Goal: Task Accomplishment & Management: Complete application form

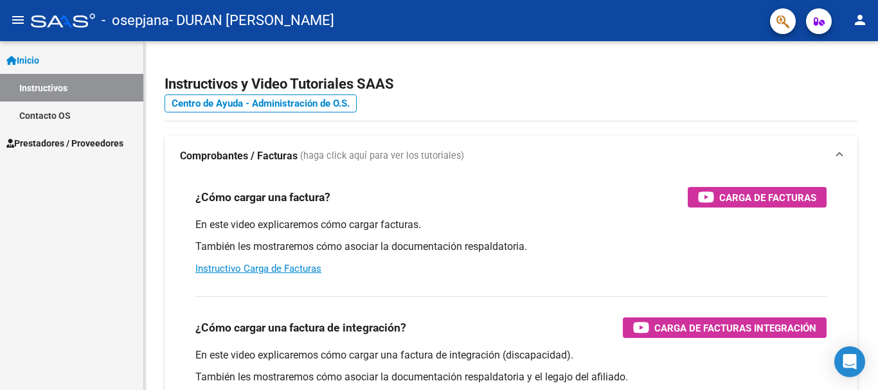
click at [55, 138] on span "Prestadores / Proveedores" at bounding box center [64, 143] width 117 height 14
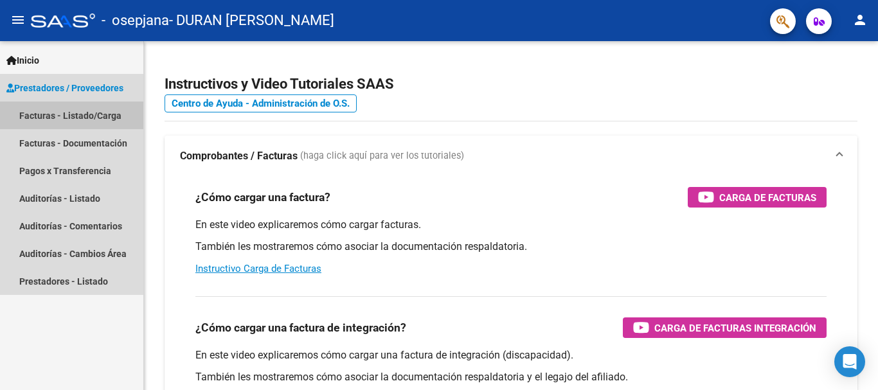
click at [59, 122] on link "Facturas - Listado/Carga" at bounding box center [71, 116] width 143 height 28
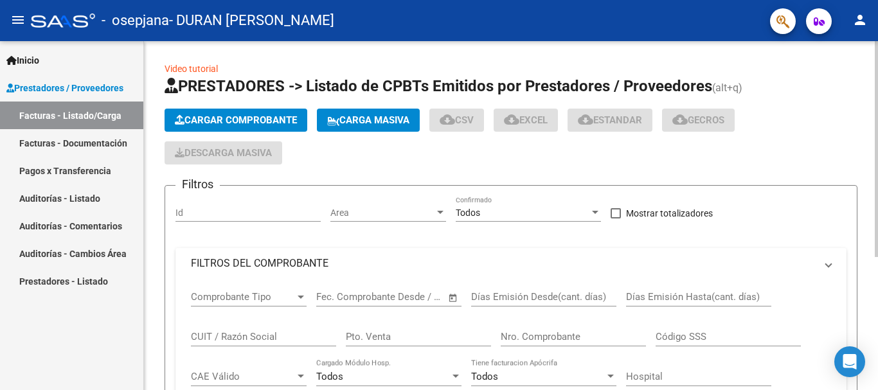
click at [266, 121] on span "Cargar Comprobante" at bounding box center [236, 120] width 122 height 12
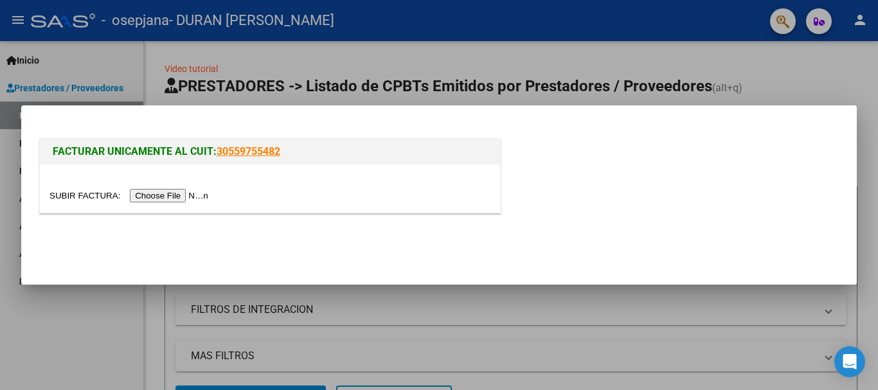
click at [178, 197] on input "file" at bounding box center [131, 196] width 163 height 14
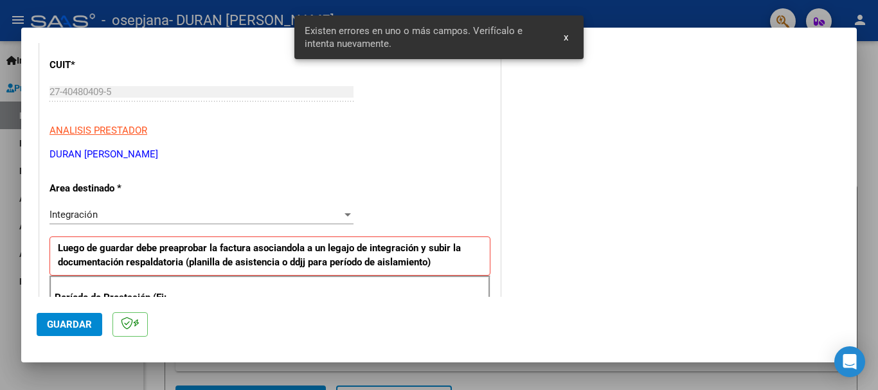
scroll to position [140, 0]
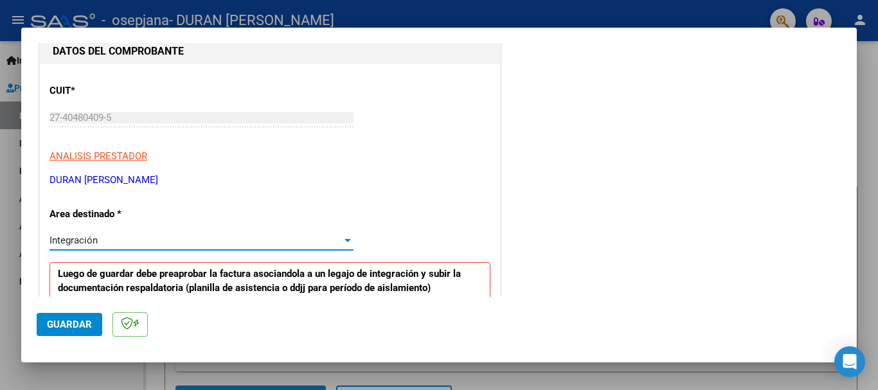
click at [309, 246] on div "Integración" at bounding box center [196, 241] width 293 height 12
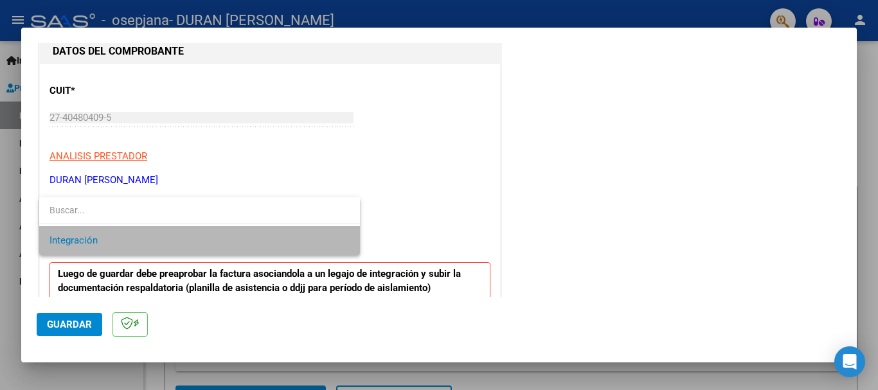
click at [309, 246] on span "Integración" at bounding box center [200, 240] width 300 height 29
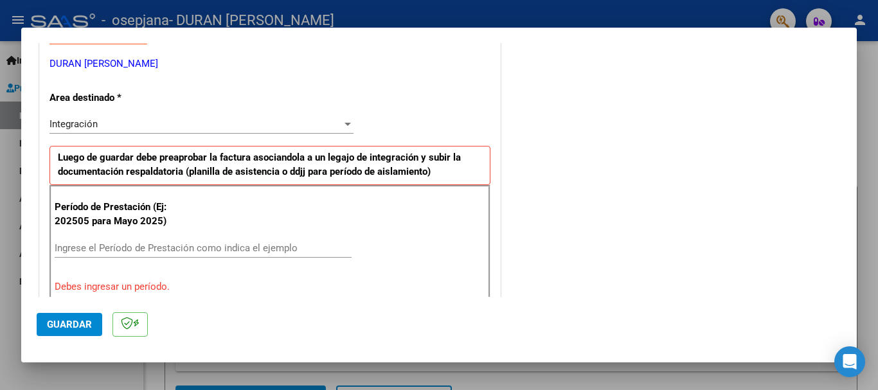
scroll to position [266, 0]
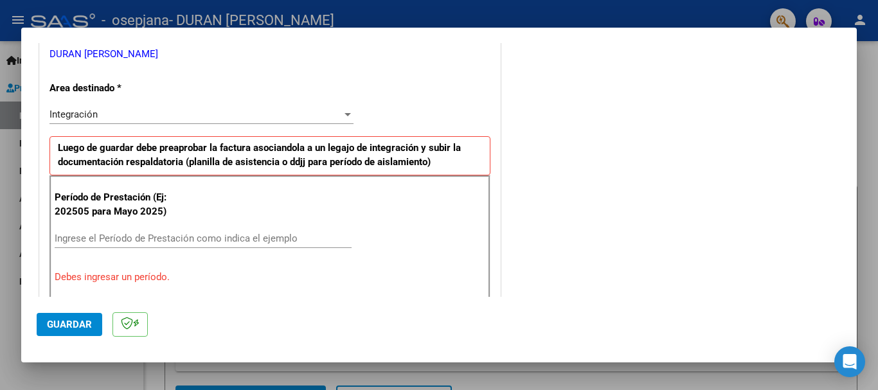
click at [234, 239] on input "Ingrese el Período de Prestación como indica el ejemplo" at bounding box center [203, 239] width 297 height 12
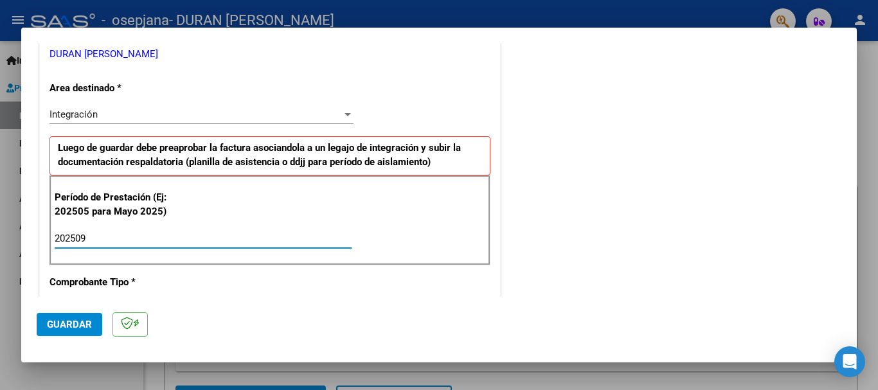
type input "202509"
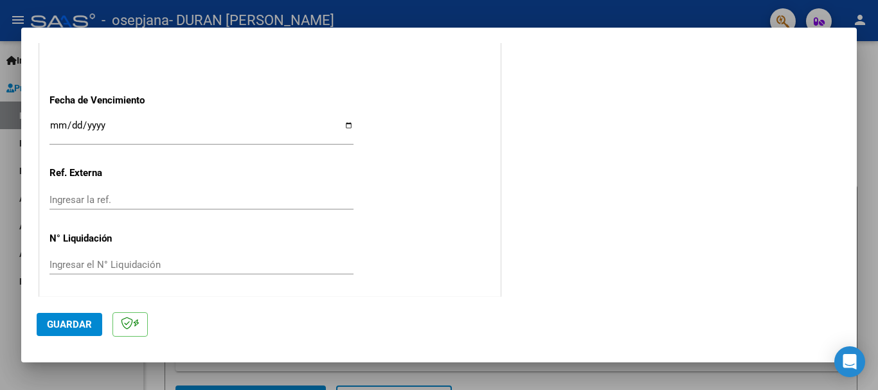
scroll to position [878, 0]
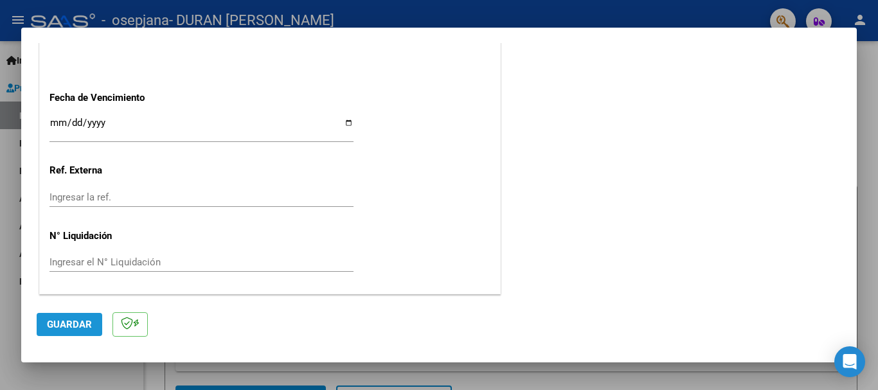
click at [79, 330] on span "Guardar" at bounding box center [69, 325] width 45 height 12
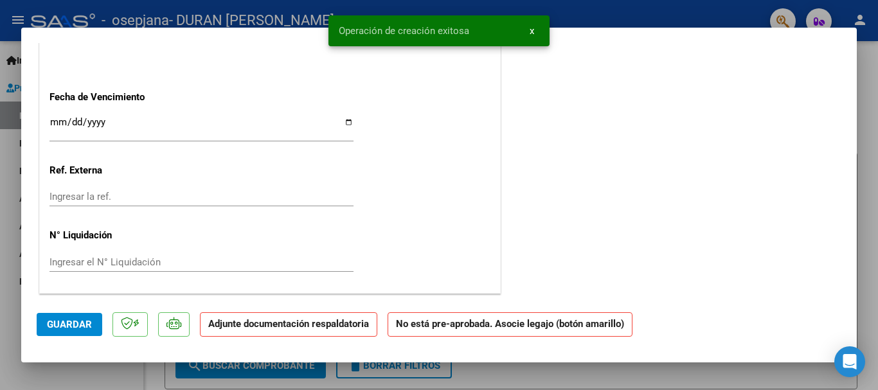
scroll to position [0, 0]
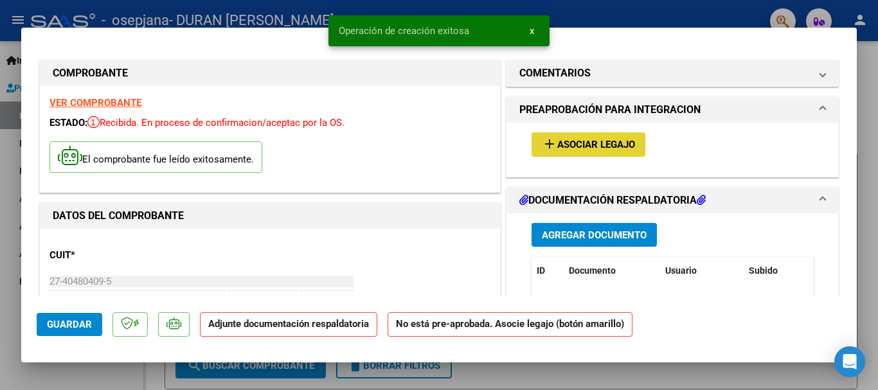
click at [577, 150] on span "Asociar Legajo" at bounding box center [597, 146] width 78 height 12
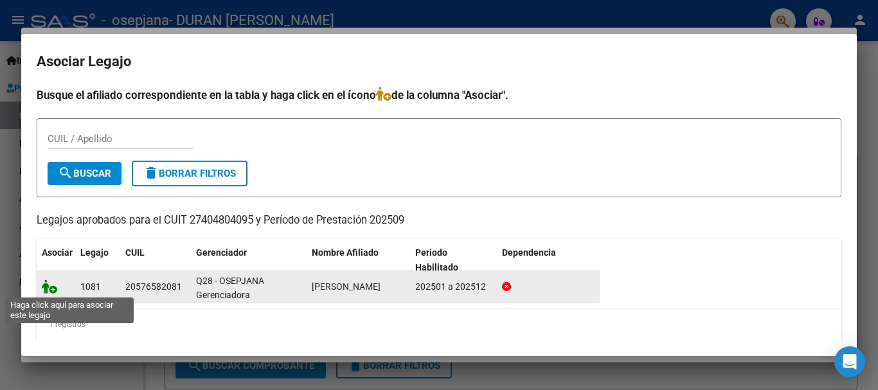
click at [50, 285] on icon at bounding box center [49, 287] width 15 height 14
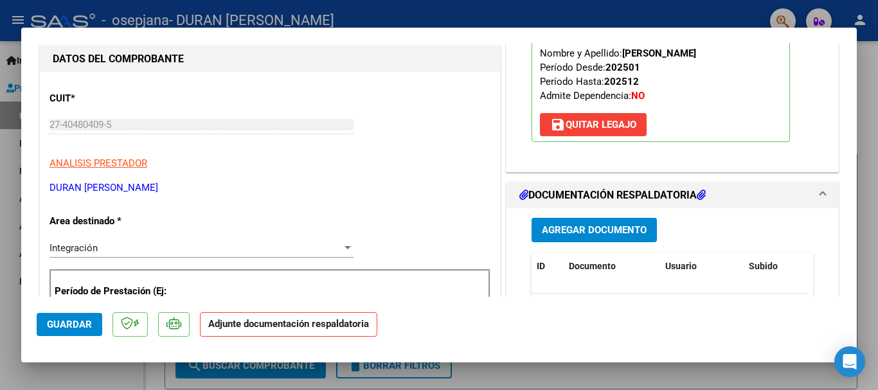
scroll to position [160, 0]
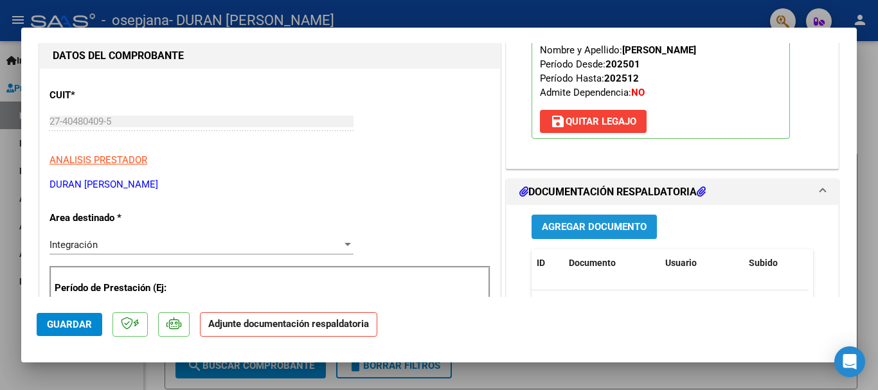
click at [557, 232] on span "Agregar Documento" at bounding box center [594, 228] width 105 height 12
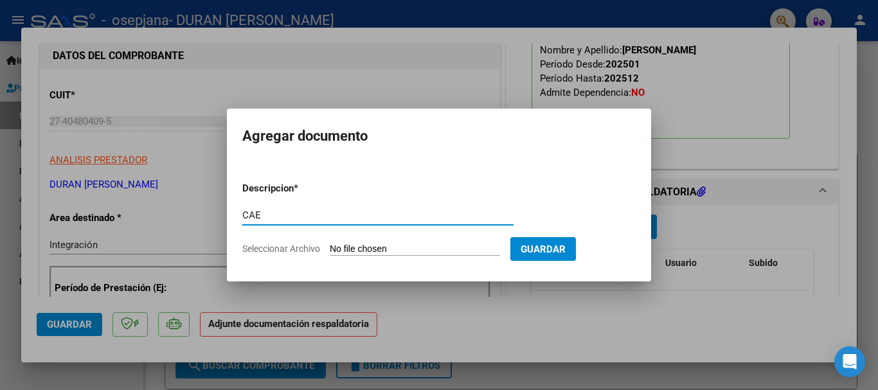
type input "CAE"
click at [356, 246] on input "Seleccionar Archivo" at bounding box center [415, 250] width 170 height 12
type input "C:\fakepath\CAE FAYON SEP.pdf"
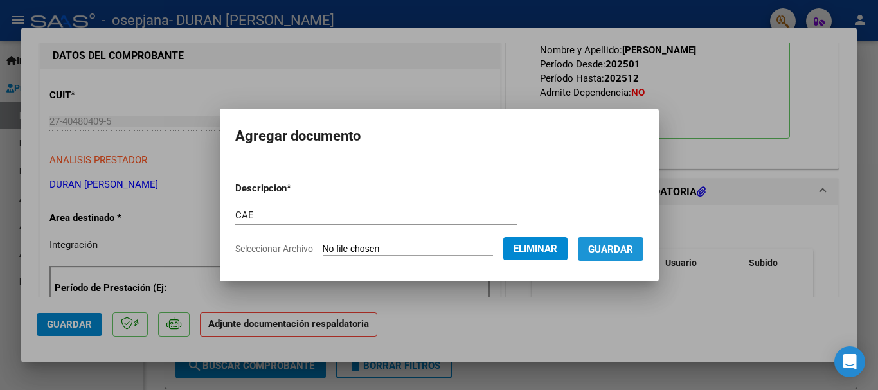
click at [615, 256] on button "Guardar" at bounding box center [611, 249] width 66 height 24
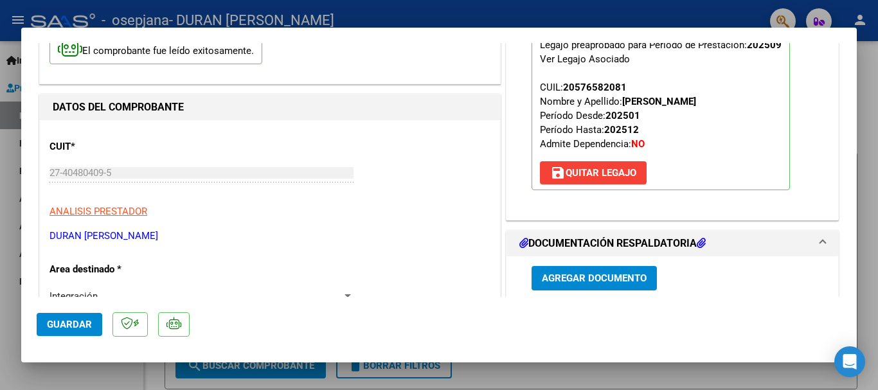
scroll to position [231, 0]
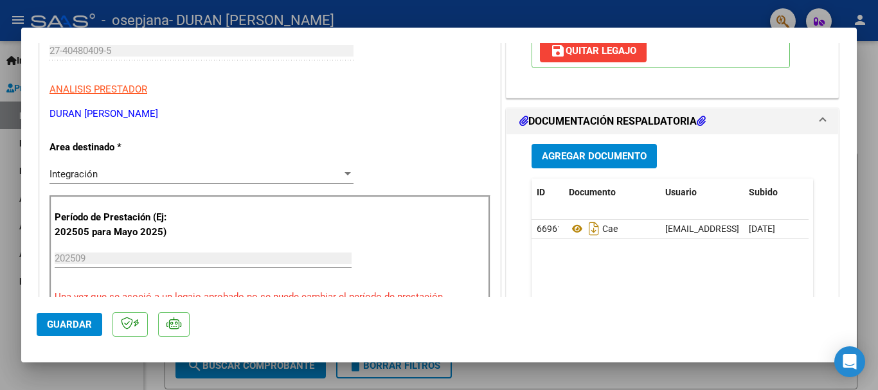
click at [618, 158] on span "Agregar Documento" at bounding box center [594, 157] width 105 height 12
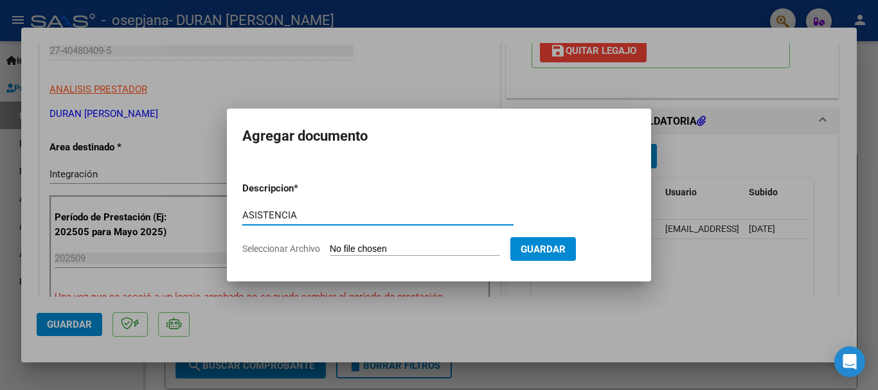
type input "ASISTENCIA"
click at [312, 246] on span "Seleccionar Archivo" at bounding box center [281, 249] width 78 height 10
click at [330, 246] on input "Seleccionar Archivo" at bounding box center [415, 250] width 170 height 12
type input "C:\fakepath\FAYON [DATE].pdf"
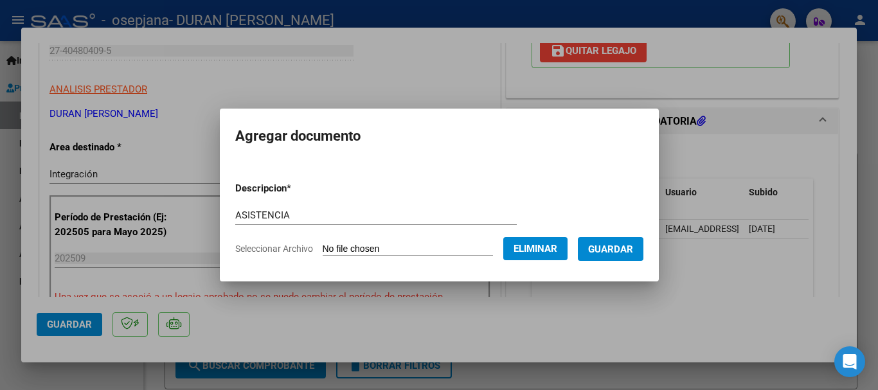
click at [624, 248] on span "Guardar" at bounding box center [610, 250] width 45 height 12
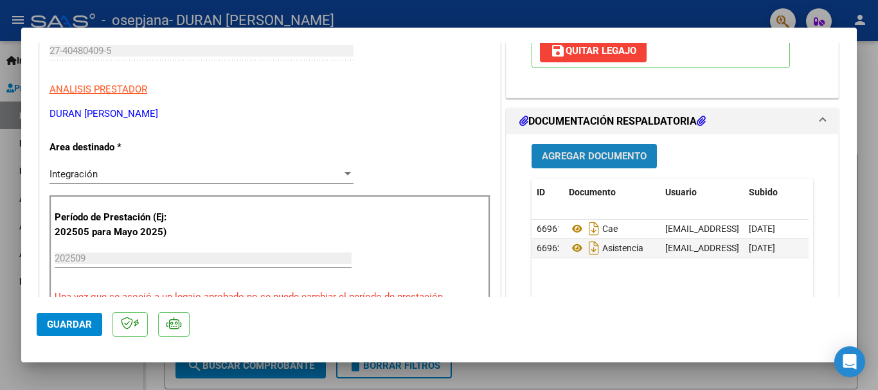
click at [592, 155] on span "Agregar Documento" at bounding box center [594, 157] width 105 height 12
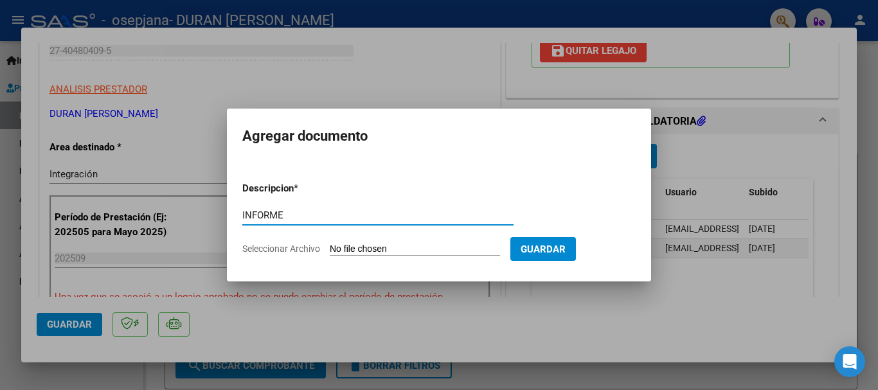
type input "INFORME"
click at [311, 246] on span "Seleccionar Archivo" at bounding box center [281, 249] width 78 height 10
click at [330, 246] on input "Seleccionar Archivo" at bounding box center [415, 250] width 170 height 12
type input "C:\fakepath\INFORME PSP FAYON [DATE].pdf"
click at [372, 251] on form "Descripcion * INFORME Escriba aquí una descripcion Seleccionar Archivo Guardar" at bounding box center [439, 219] width 394 height 94
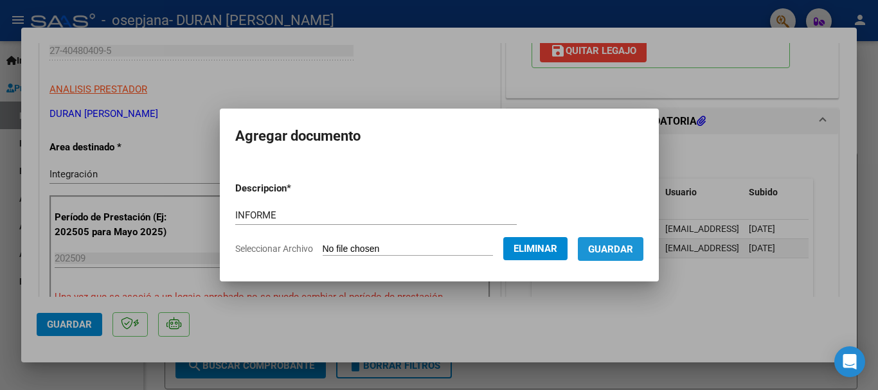
click at [628, 244] on span "Guardar" at bounding box center [610, 250] width 45 height 12
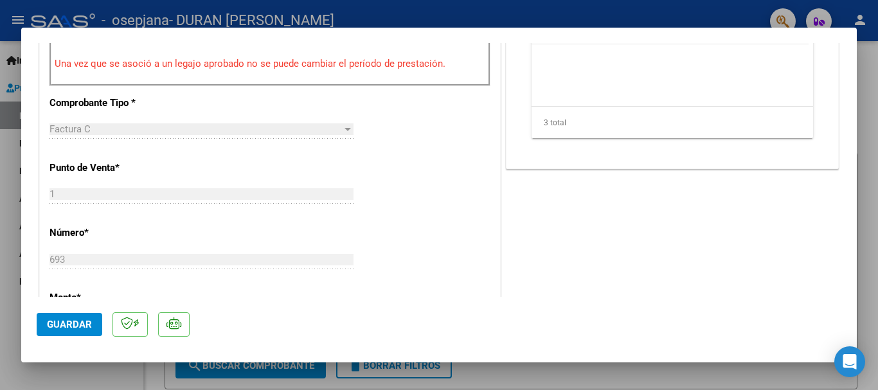
scroll to position [692, 0]
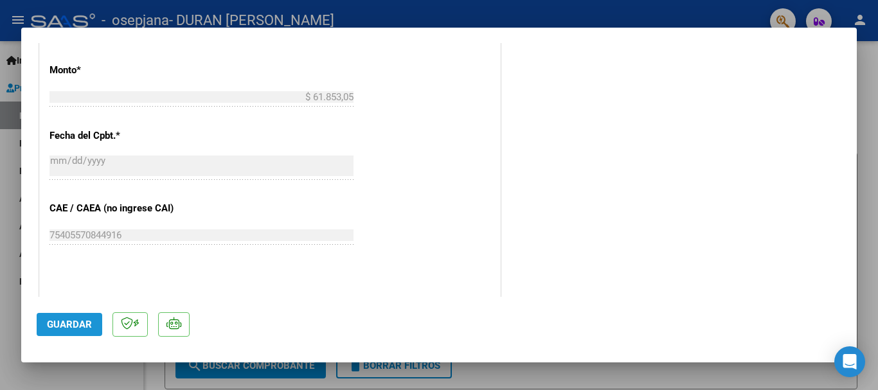
click at [53, 329] on span "Guardar" at bounding box center [69, 325] width 45 height 12
click at [56, 320] on span "Guardar" at bounding box center [69, 325] width 45 height 12
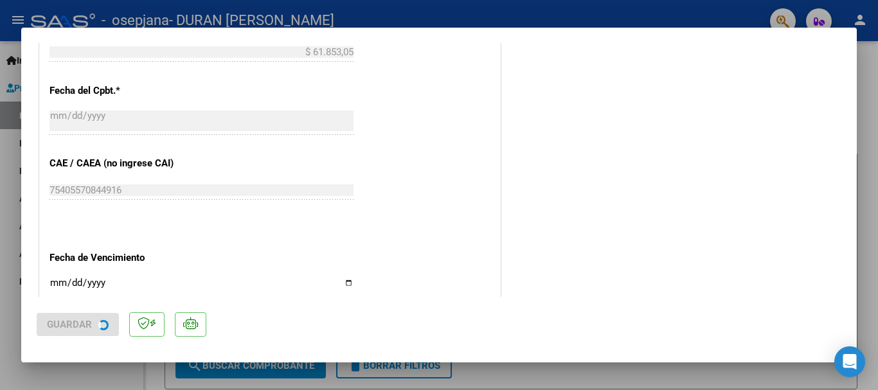
click at [853, 314] on mat-dialog-container "COMPROBANTE VER COMPROBANTE ESTADO: Recibida. En proceso de confirmacion/acepta…" at bounding box center [439, 195] width 836 height 335
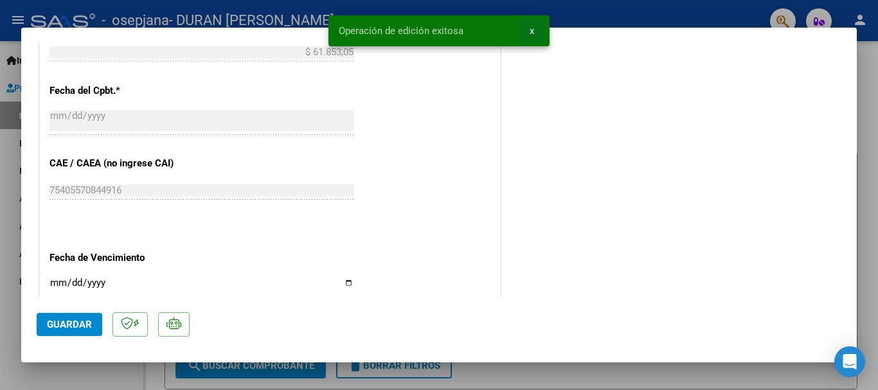
click at [532, 28] on span "x" at bounding box center [532, 31] width 5 height 12
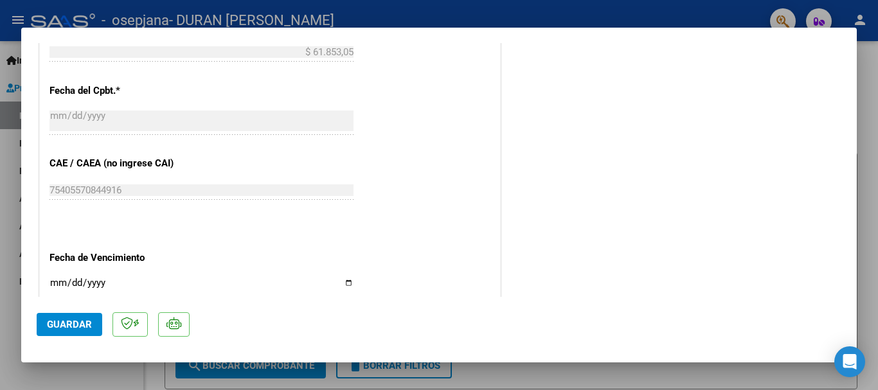
click at [865, 144] on div at bounding box center [439, 195] width 878 height 390
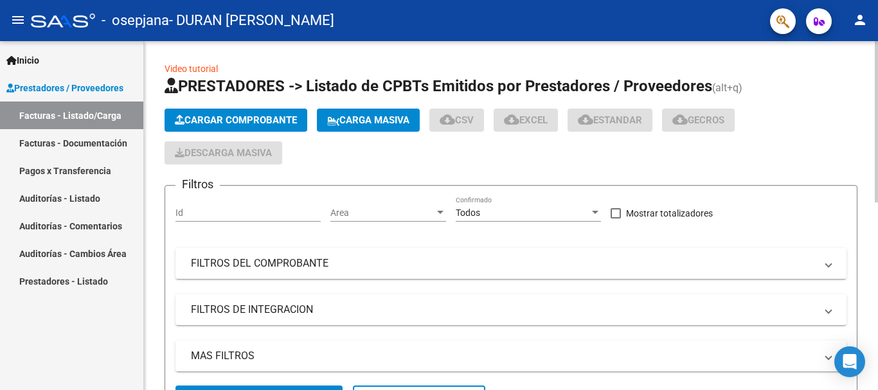
click at [567, 372] on mat-expansion-panel-header "MAS FILTROS" at bounding box center [511, 356] width 671 height 31
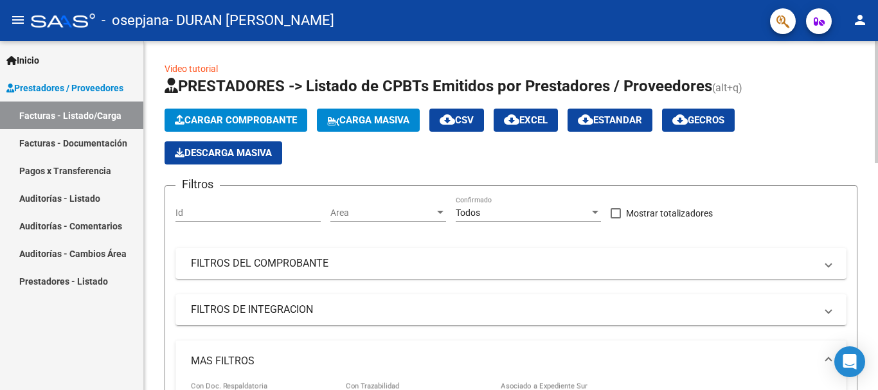
drag, startPoint x: 873, startPoint y: 136, endPoint x: 878, endPoint y: 191, distance: 54.8
click at [878, 163] on div at bounding box center [876, 102] width 3 height 122
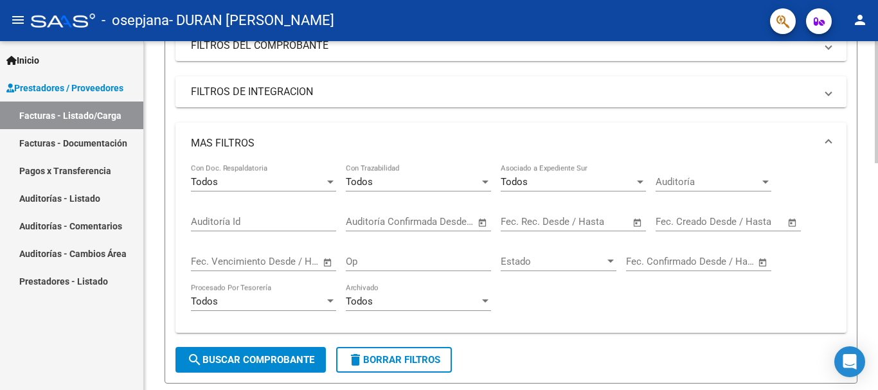
click at [862, 217] on div "Video tutorial PRESTADORES -> Listado de CPBTs Emitidos por Prestadores / Prove…" at bounding box center [511, 315] width 734 height 985
click at [273, 357] on span "search Buscar Comprobante" at bounding box center [250, 360] width 127 height 12
click at [287, 355] on span "search Buscar Comprobante" at bounding box center [250, 360] width 127 height 12
click at [878, 241] on div at bounding box center [876, 180] width 3 height 122
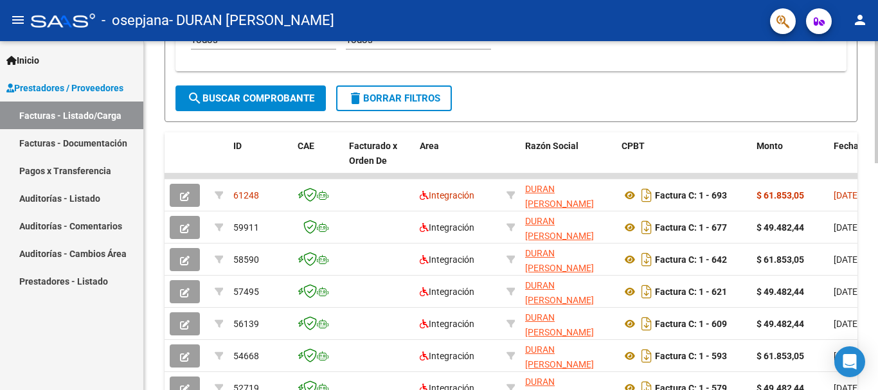
scroll to position [493, 0]
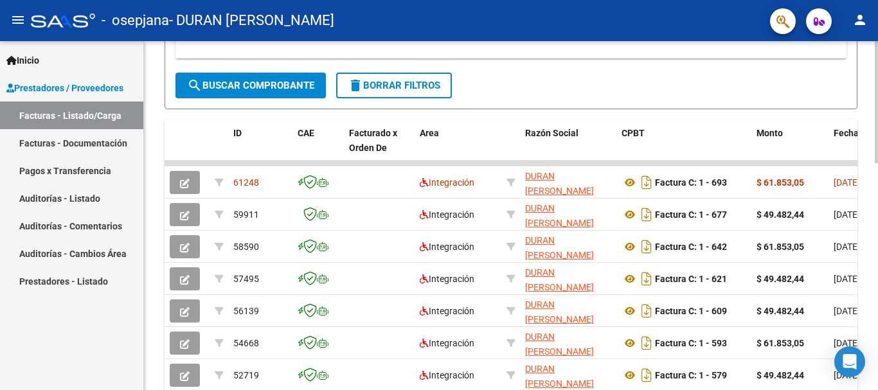
click at [878, 305] on div at bounding box center [876, 278] width 3 height 122
